Goal: Information Seeking & Learning: Learn about a topic

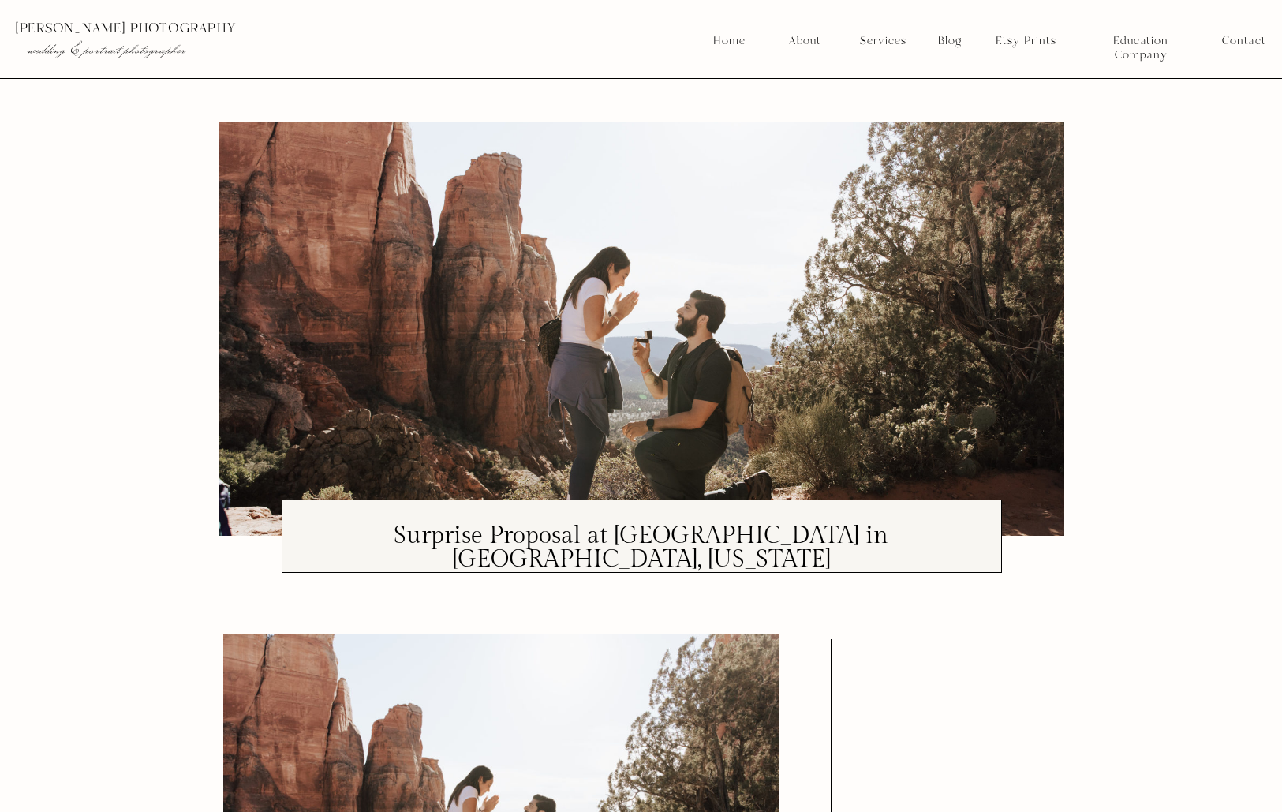
click at [905, 36] on nav "Services" at bounding box center [882, 41] width 58 height 14
click at [883, 128] on nav "Portraits" at bounding box center [883, 132] width 58 height 14
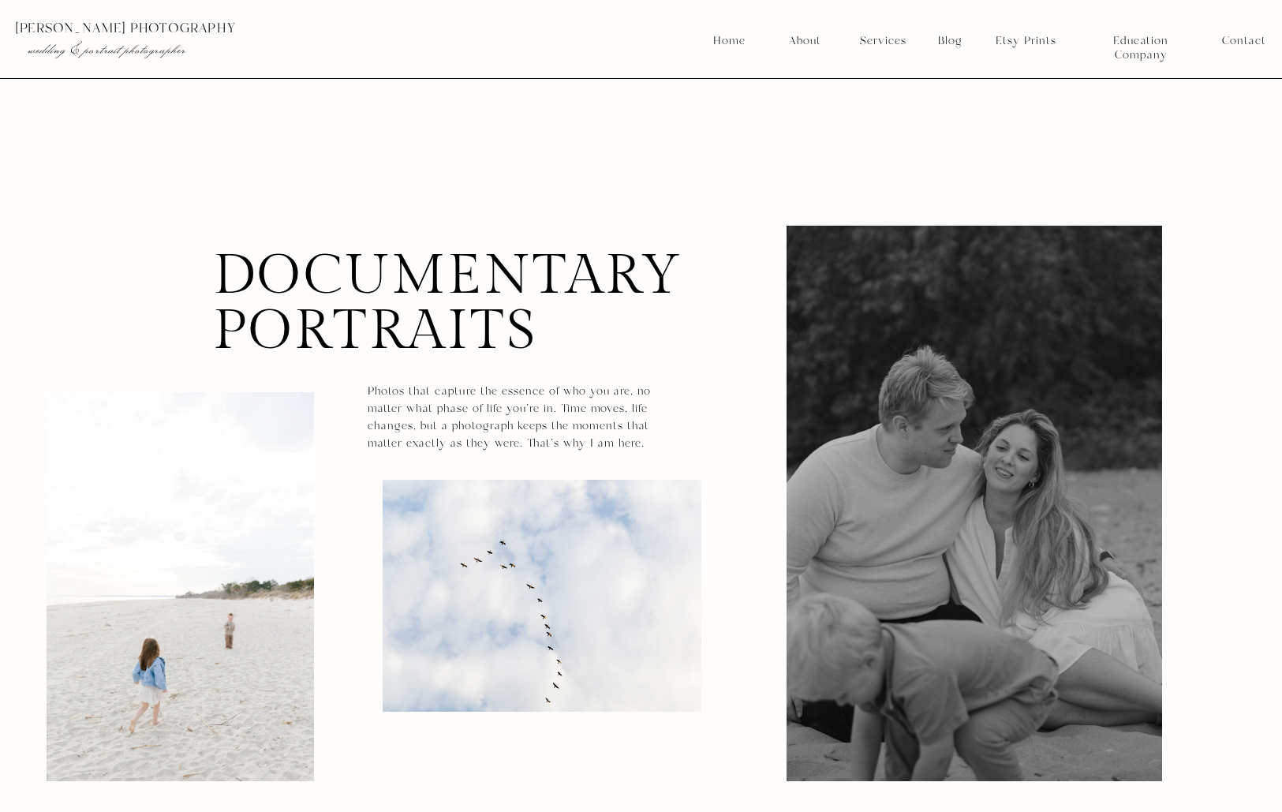
click at [959, 39] on nav "Blog" at bounding box center [949, 41] width 35 height 14
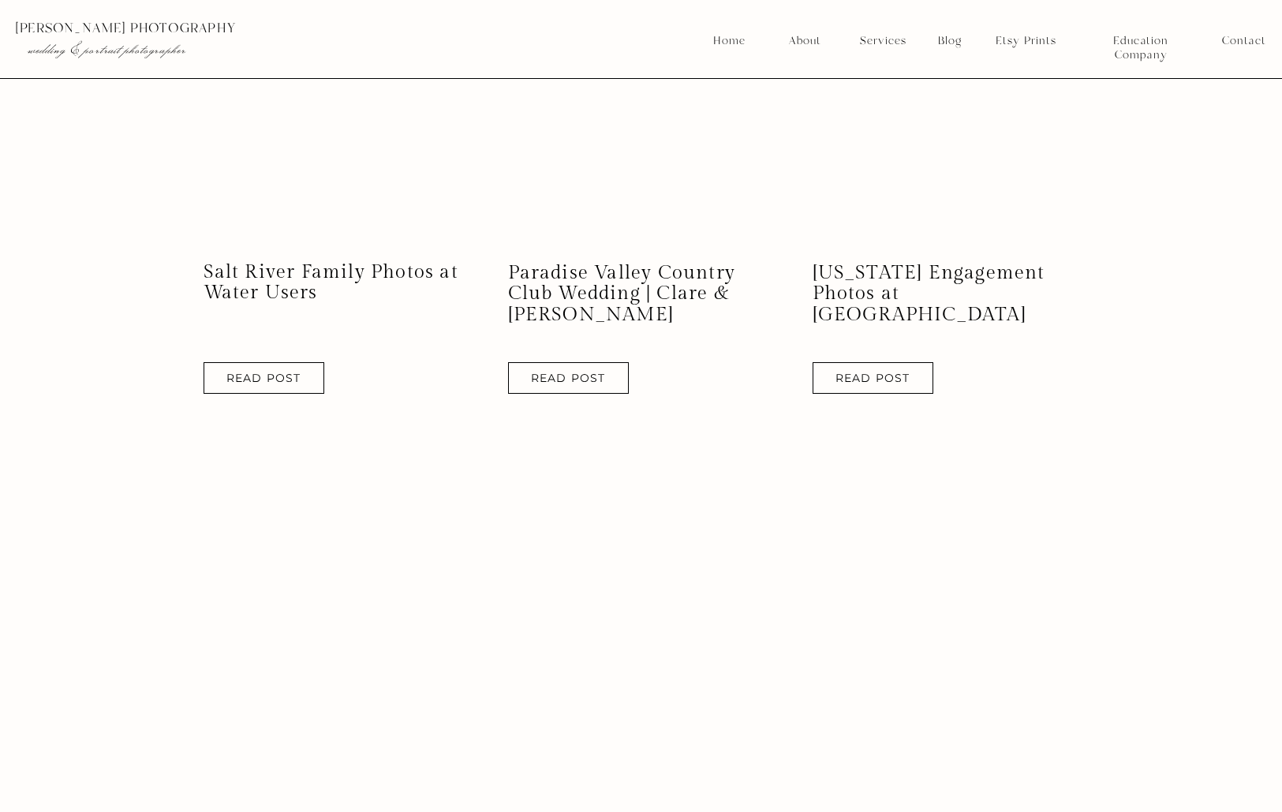
scroll to position [1209, 0]
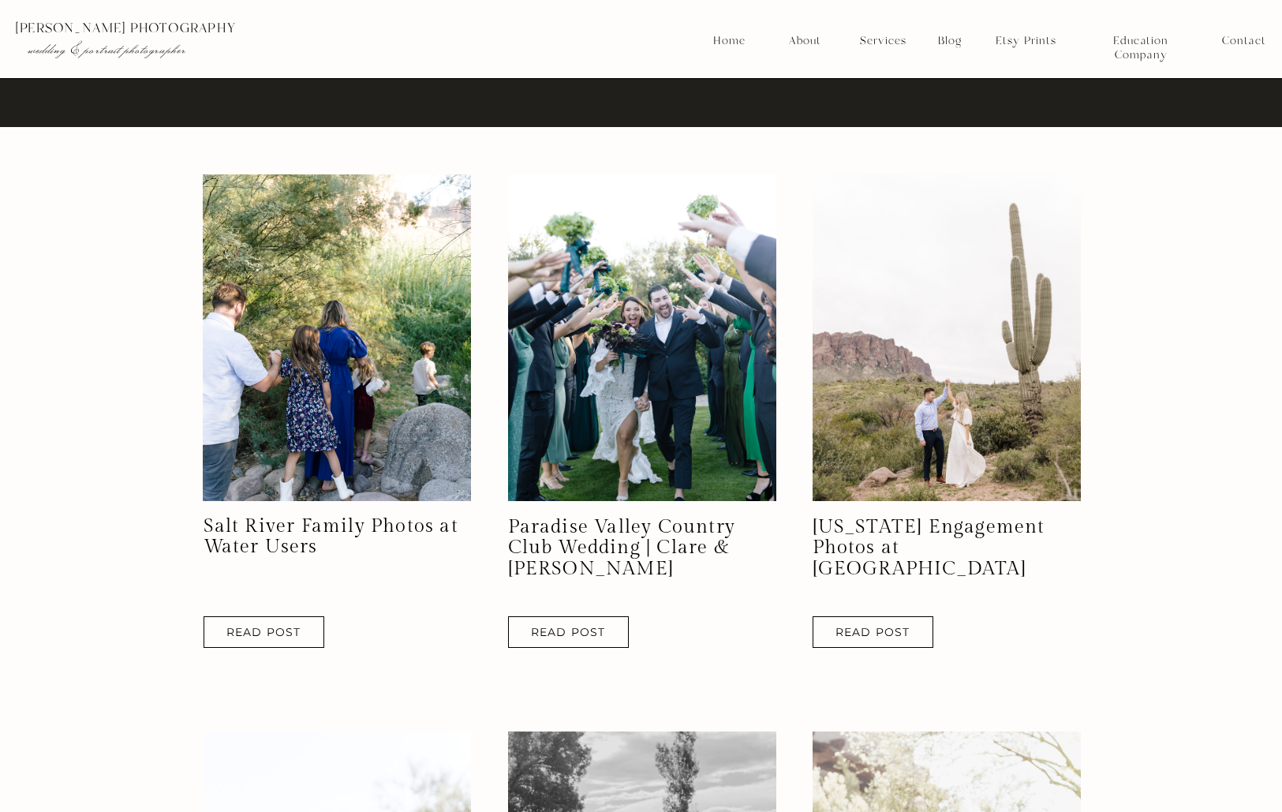
click at [322, 548] on h2 "Salt River Family Photos at Water Users" at bounding box center [338, 537] width 268 height 42
click at [275, 530] on link "Salt River Family Photos at Water Users" at bounding box center [331, 536] width 255 height 43
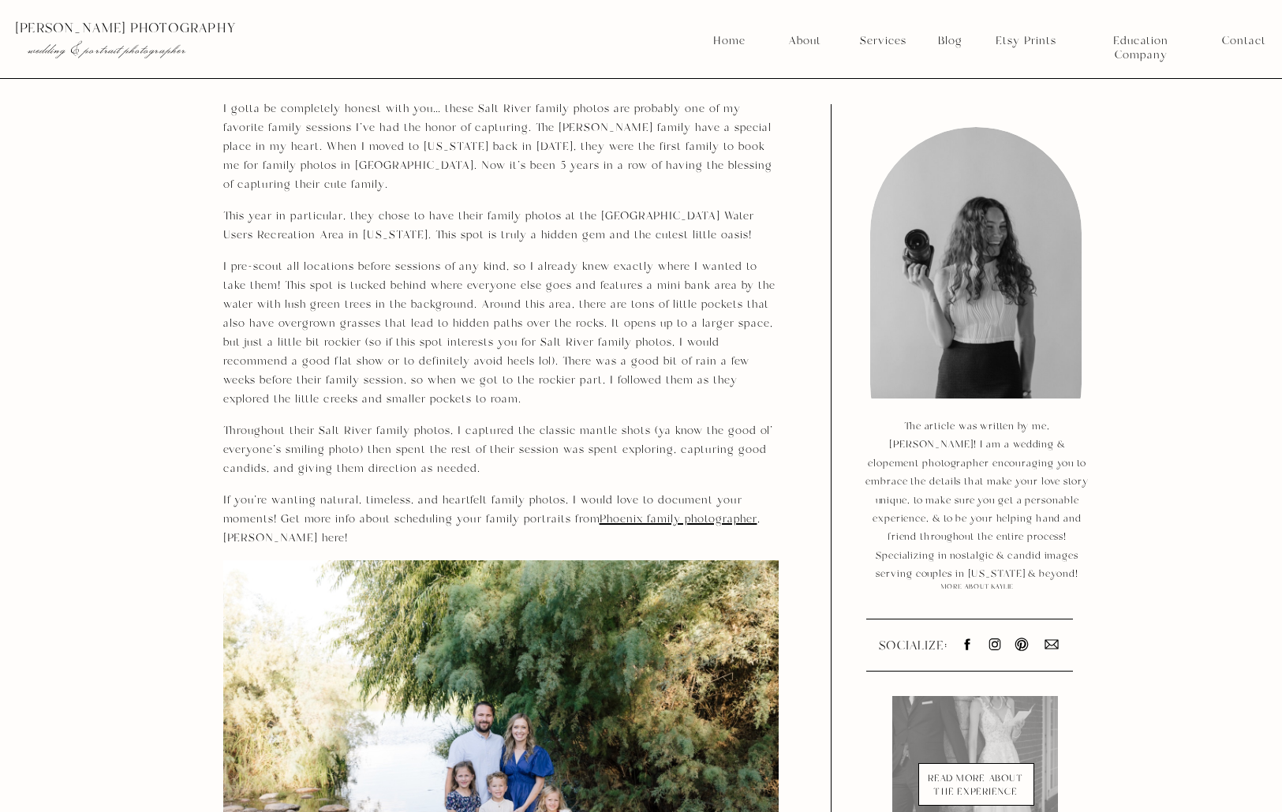
scroll to position [718, 0]
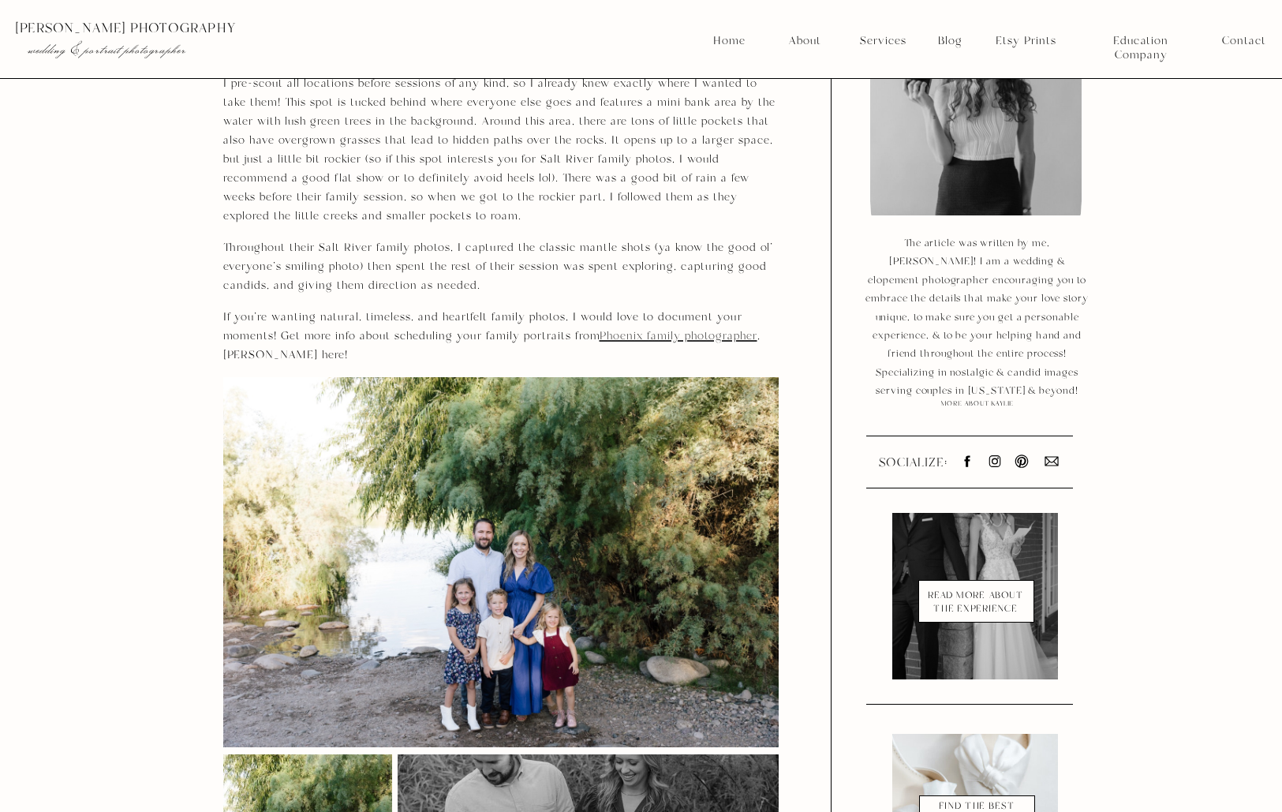
click at [667, 328] on link "Phoenix family photographer" at bounding box center [678, 336] width 158 height 16
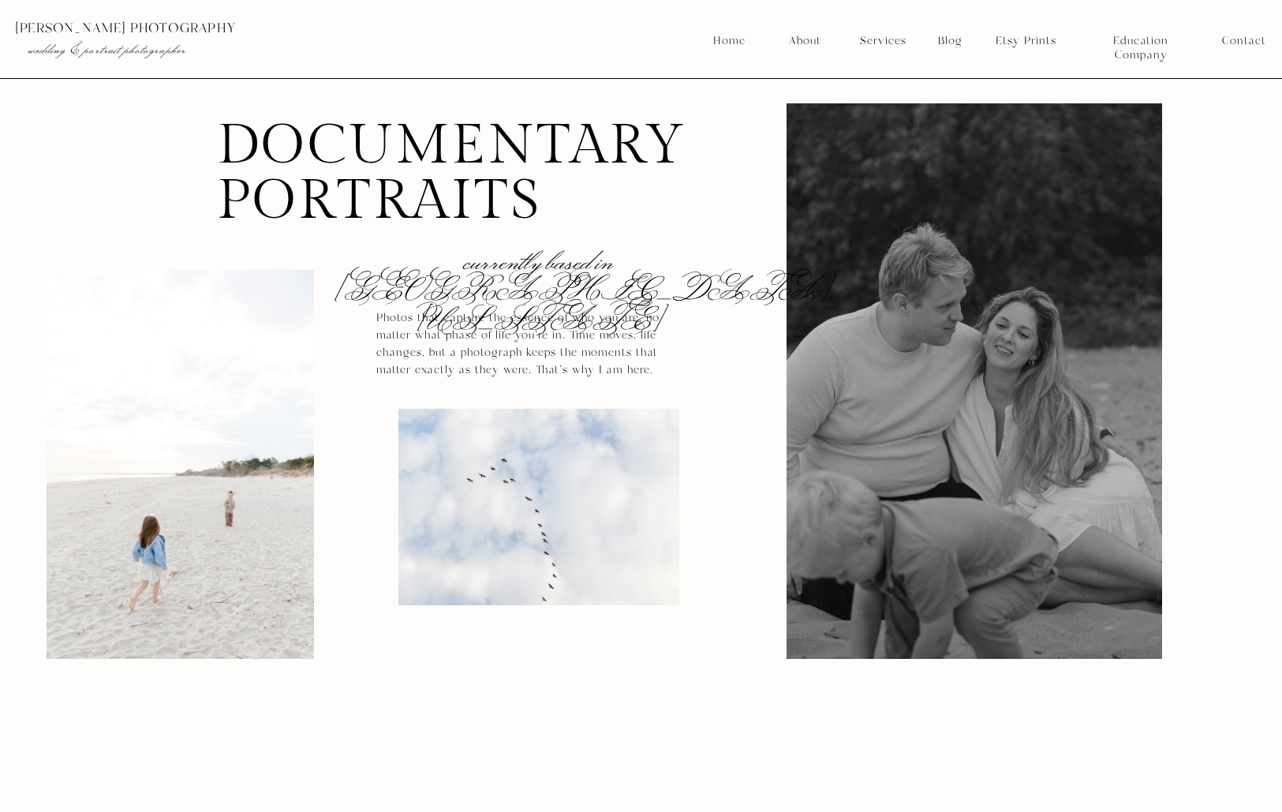
drag, startPoint x: 757, startPoint y: 398, endPoint x: 728, endPoint y: 398, distance: 29.2
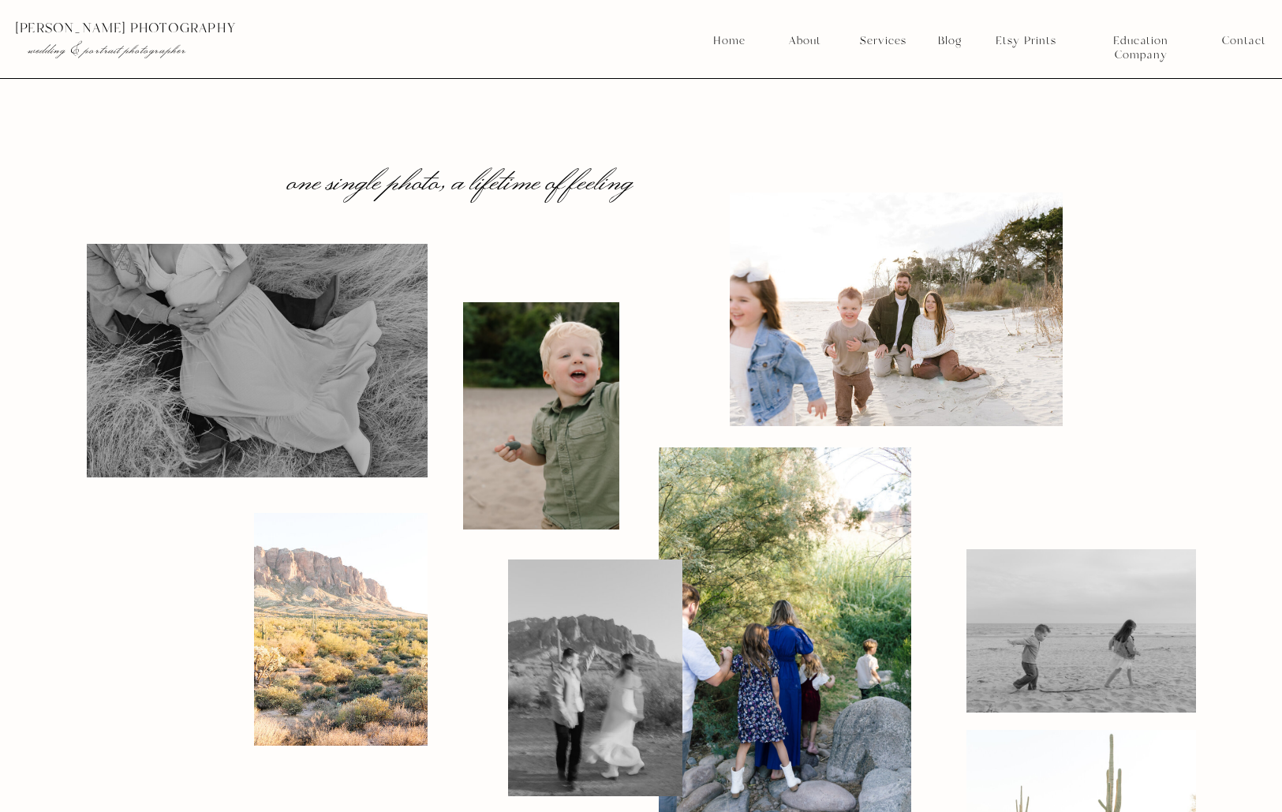
scroll to position [1499, 0]
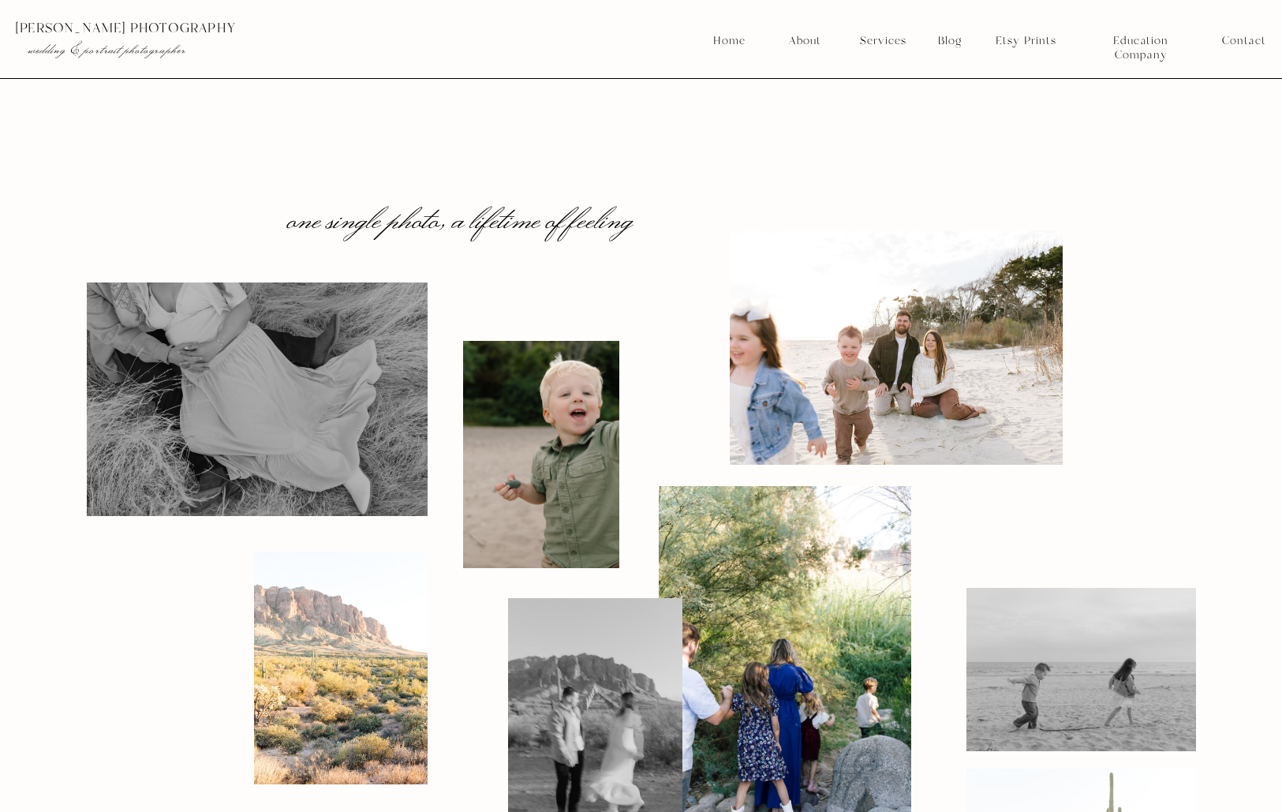
click at [488, 223] on h2 "one single photo, a lifetime of feeling" at bounding box center [494, 219] width 413 height 39
click at [641, 227] on h2 "one single photo, a lifetime of feeling" at bounding box center [494, 219] width 413 height 39
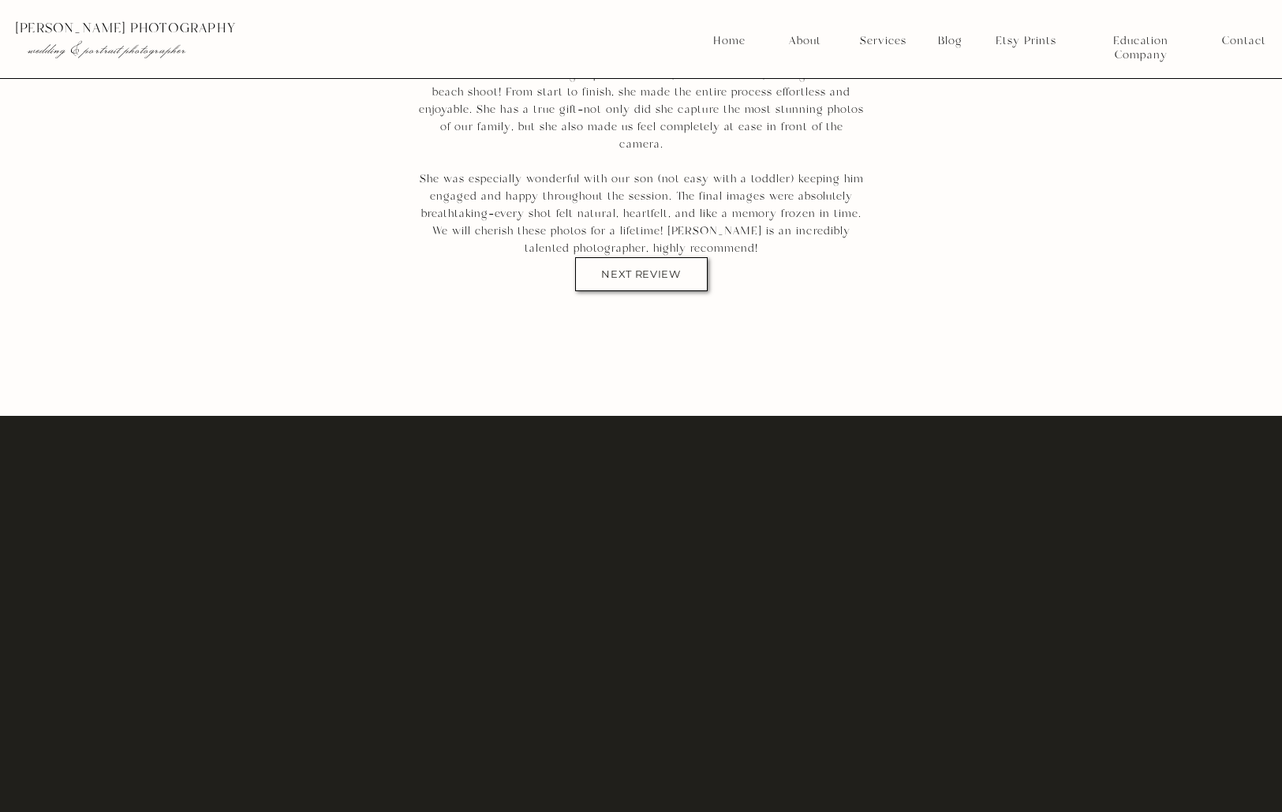
scroll to position [3301, 0]
